Goal: Download file/media

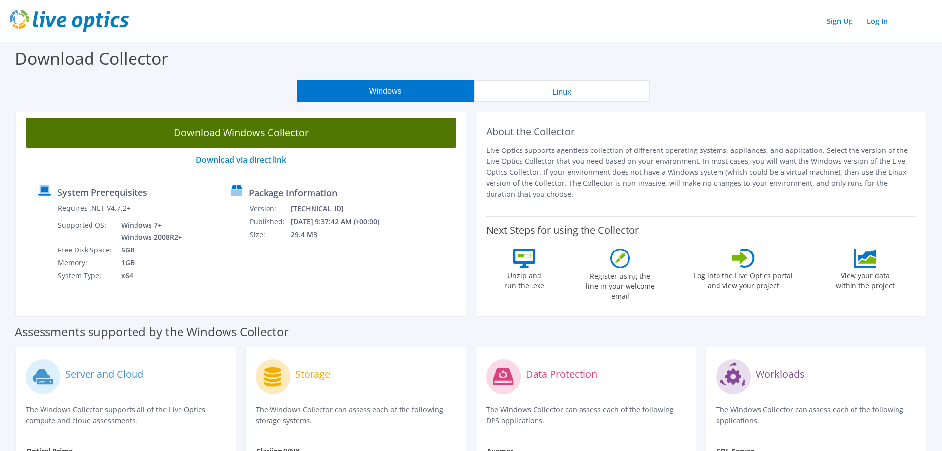
click at [311, 126] on link "Download Windows Collector" at bounding box center [241, 133] width 431 height 30
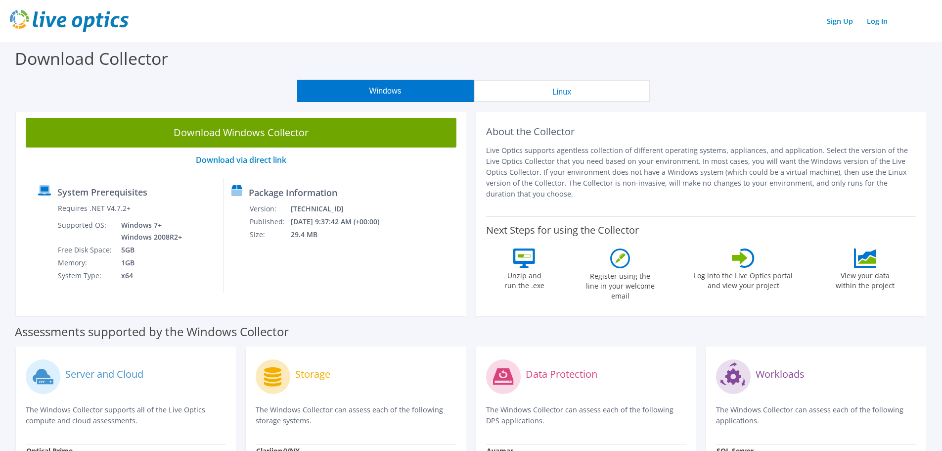
click at [154, 11] on div "Sign Up Log In" at bounding box center [471, 21] width 922 height 22
